Goal: Task Accomplishment & Management: Manage account settings

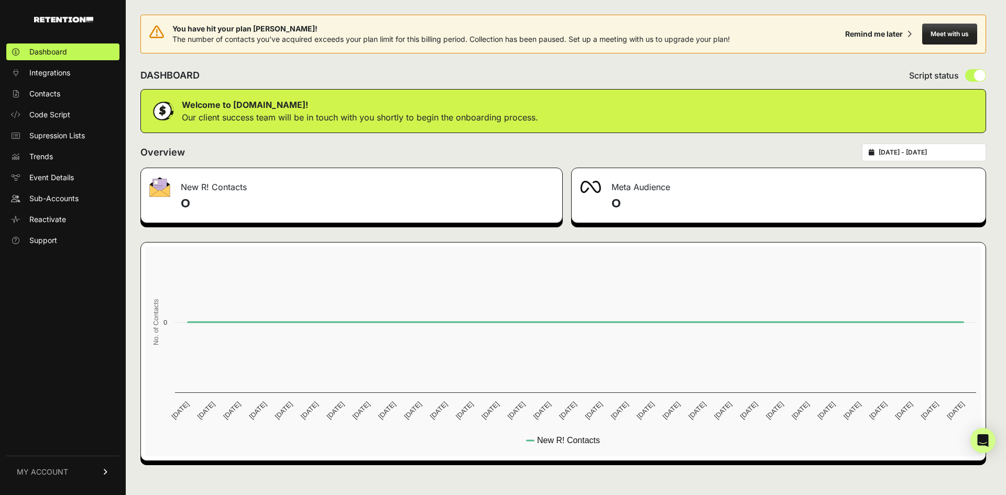
click at [107, 468] on link "MY ACCOUNT" at bounding box center [62, 472] width 113 height 32
click at [69, 297] on div "Dashboard Integrations Contacts Code Script Supression Lists Trends Event Detai…" at bounding box center [63, 263] width 126 height 461
click at [66, 385] on ul "Account Details API Details Notifications Billing Subscription Sign Out" at bounding box center [62, 427] width 113 height 122
click at [67, 367] on link "Account Details" at bounding box center [62, 374] width 113 height 17
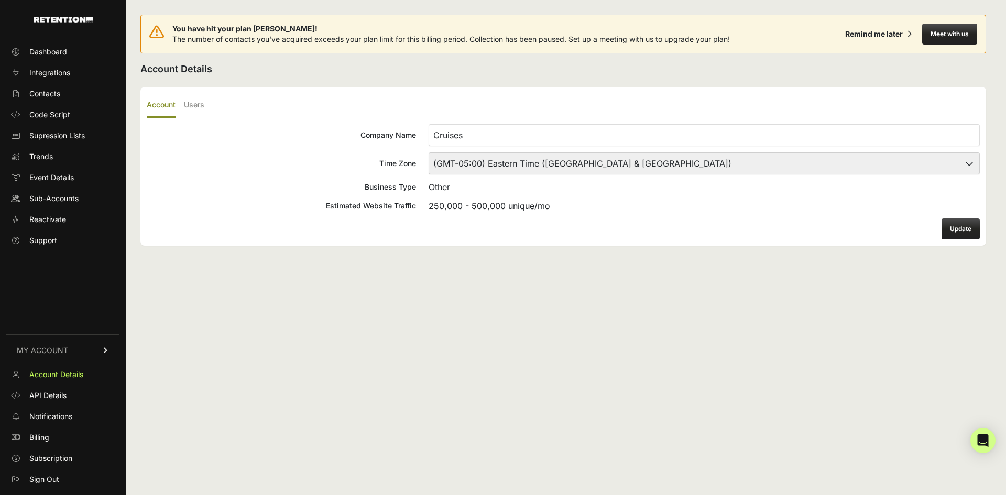
click at [563, 130] on input "Cruises" at bounding box center [704, 135] width 551 height 22
click at [80, 323] on div "Dashboard Integrations Contacts Code Script Supression Lists Trends Event Detai…" at bounding box center [63, 263] width 126 height 461
click at [54, 53] on span "Dashboard" at bounding box center [48, 52] width 38 height 10
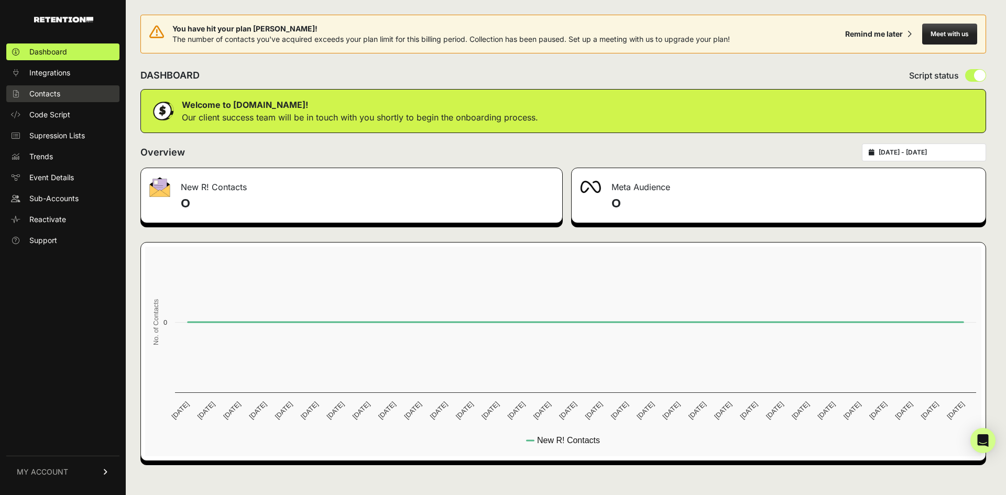
click at [61, 99] on link "Contacts" at bounding box center [62, 93] width 113 height 17
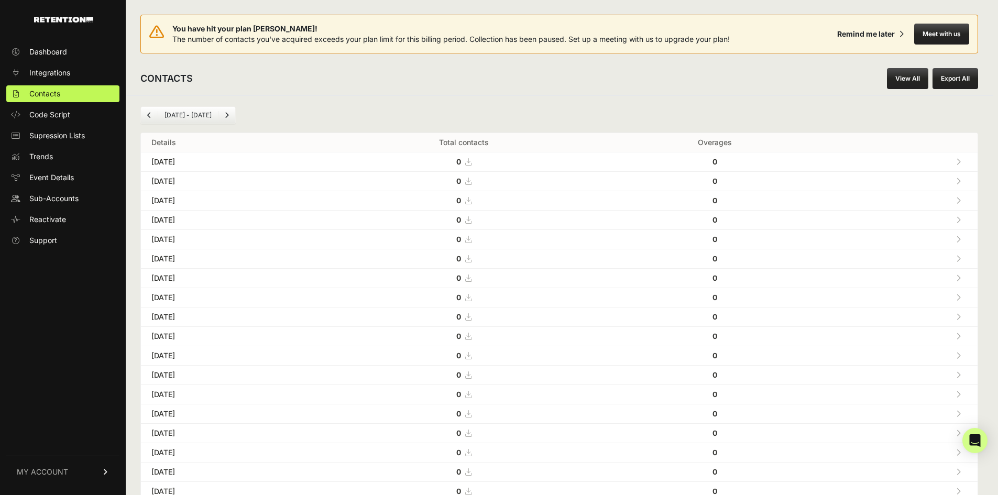
click at [56, 144] on ul "Dashboard Integrations Contacts Code Script Supression Lists Trends Event Detai…" at bounding box center [62, 145] width 113 height 205
click at [80, 138] on span "Supression Lists" at bounding box center [57, 135] width 56 height 10
